Goal: Task Accomplishment & Management: Manage account settings

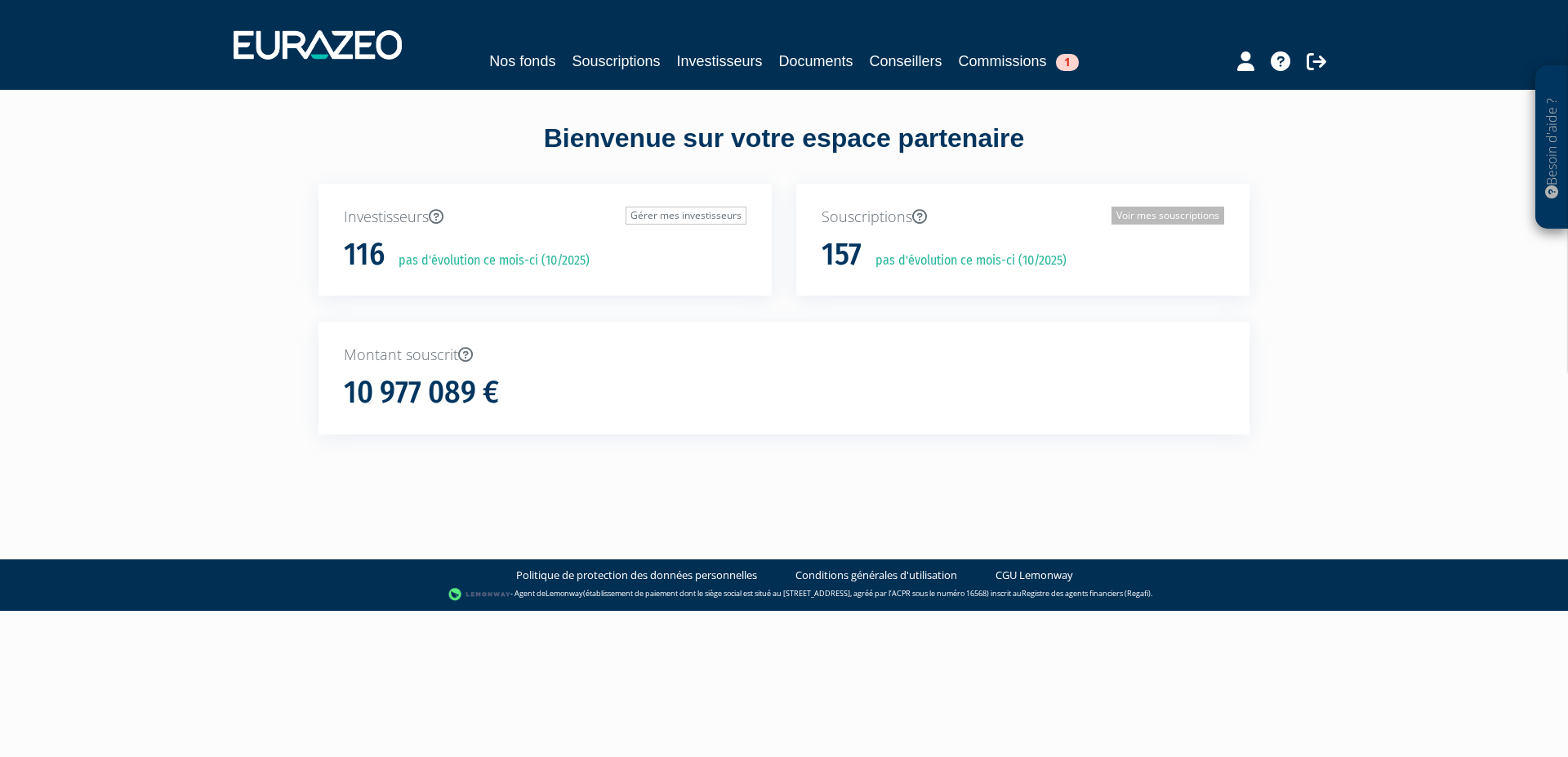
click at [1144, 216] on link "Voir mes souscriptions" at bounding box center [1167, 215] width 112 height 18
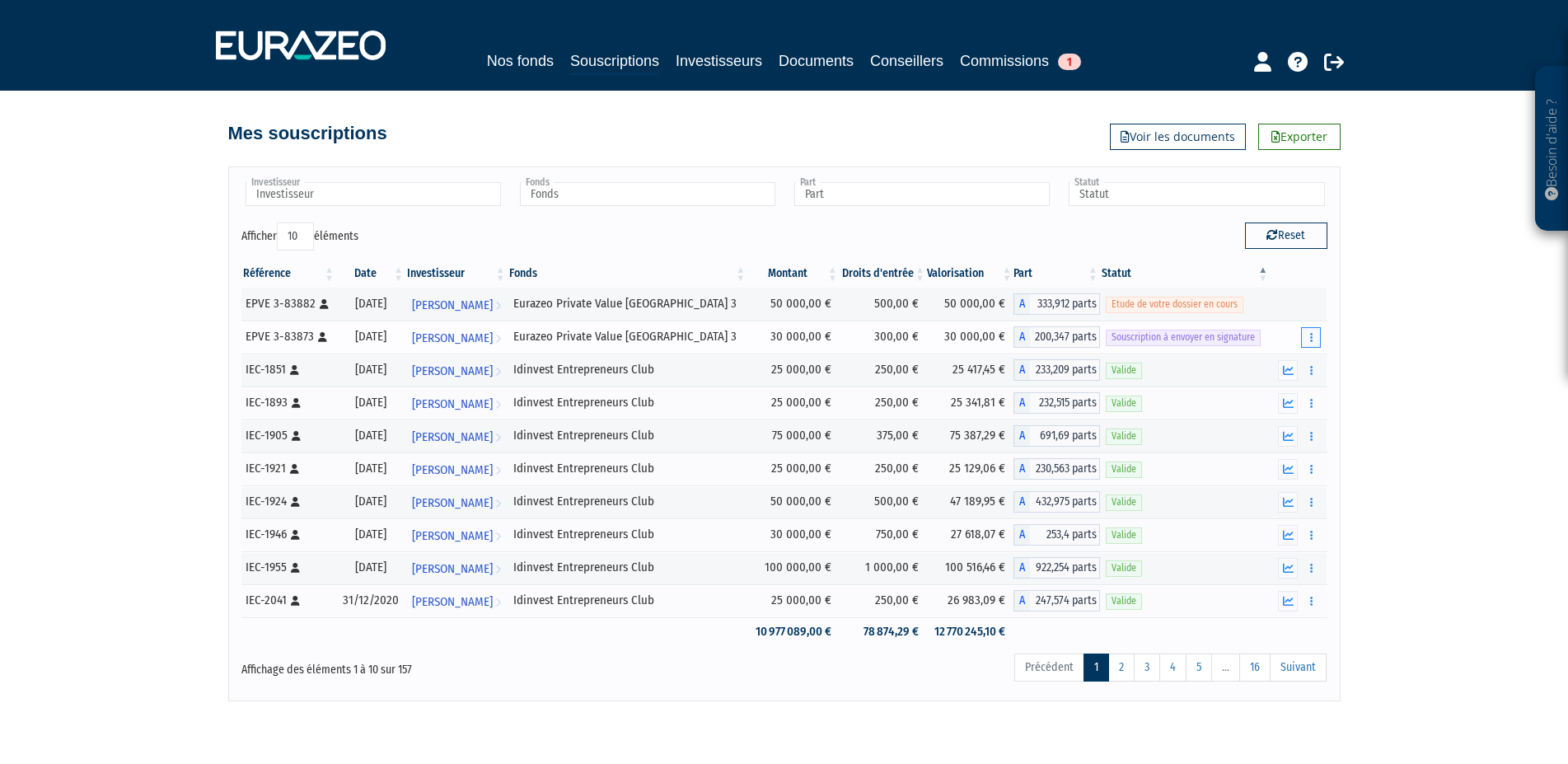
click at [1315, 339] on button "button" at bounding box center [1310, 337] width 19 height 20
click at [1276, 363] on link "Envoyer à signer" at bounding box center [1268, 367] width 94 height 27
click at [1309, 306] on button "button" at bounding box center [1310, 304] width 19 height 20
click at [1281, 338] on link "Envoyer à signer" at bounding box center [1268, 334] width 94 height 27
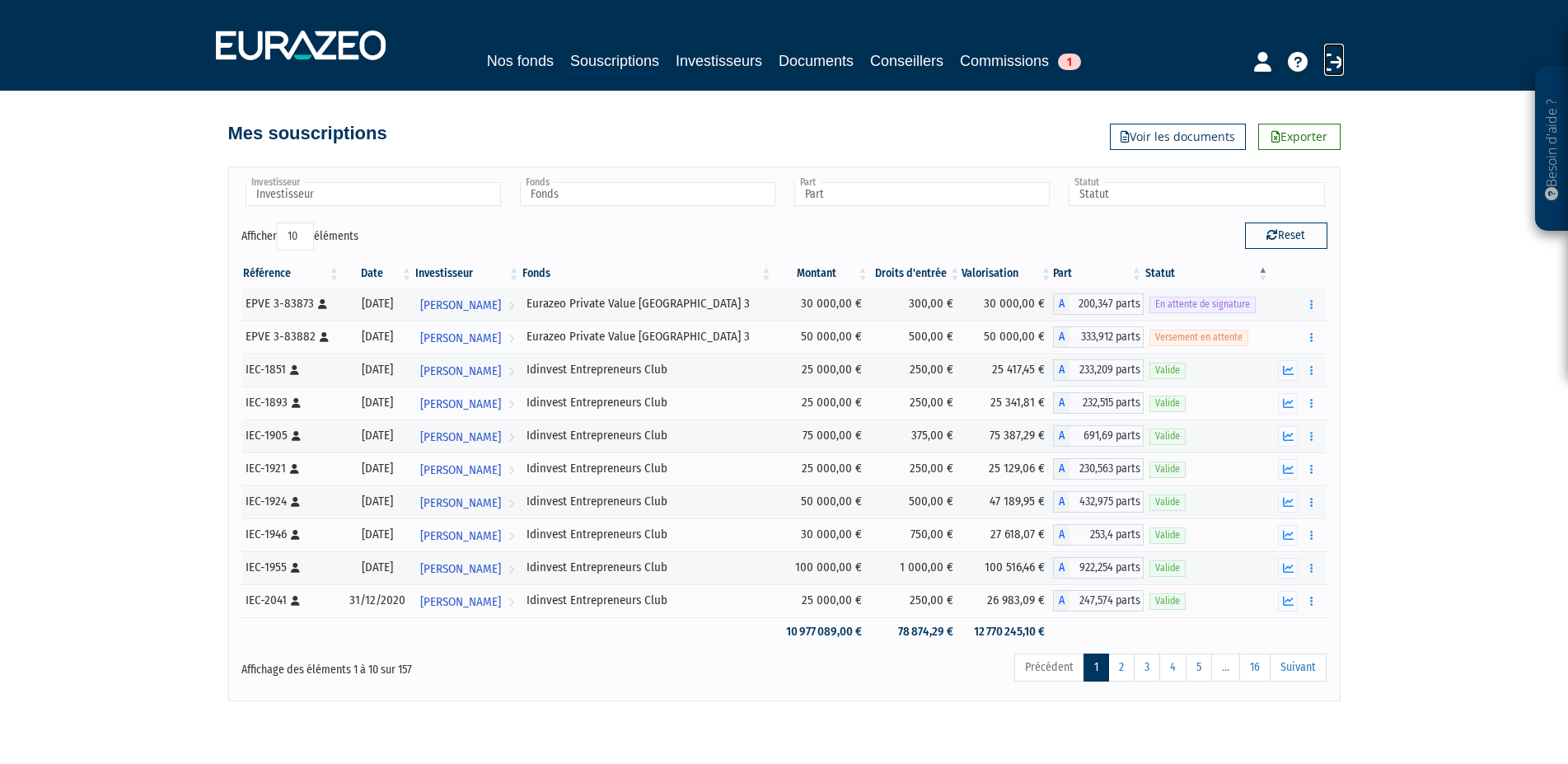
click at [1329, 60] on icon at bounding box center [1333, 62] width 19 height 19
